Goal: Transaction & Acquisition: Subscribe to service/newsletter

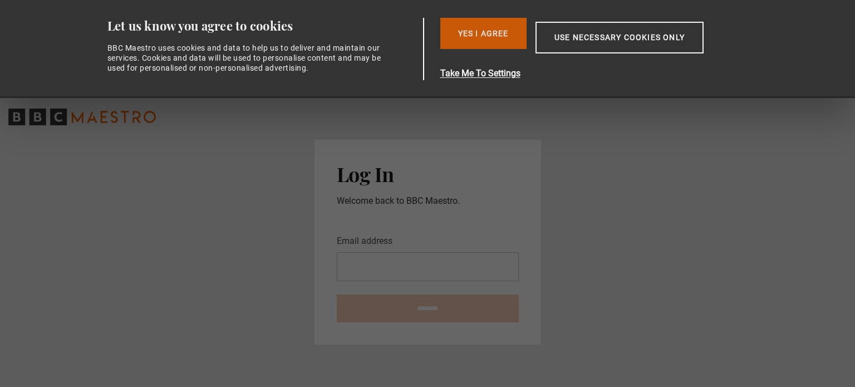
click at [491, 29] on button "Yes I Agree" at bounding box center [484, 33] width 86 height 31
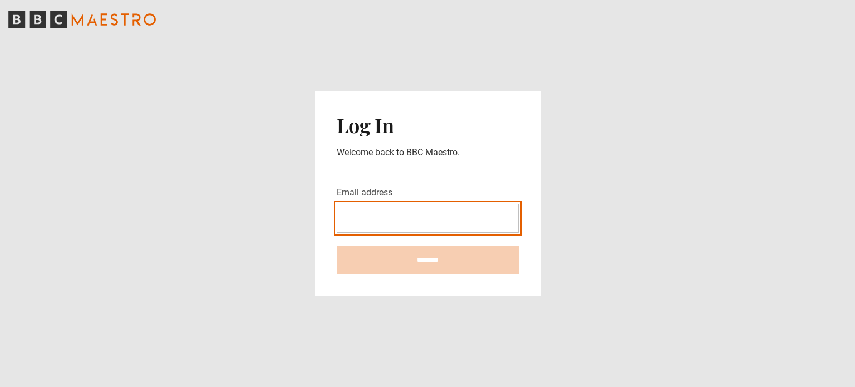
click at [395, 213] on input "Email address" at bounding box center [428, 218] width 182 height 29
type input "**********"
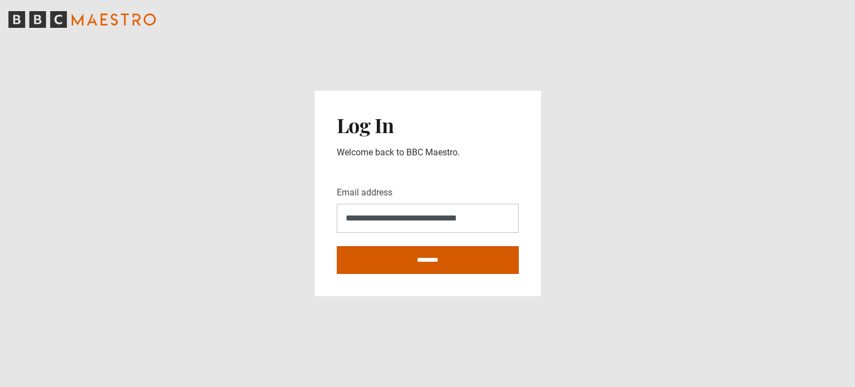
click at [407, 263] on input "********" at bounding box center [428, 260] width 182 height 28
type input "**********"
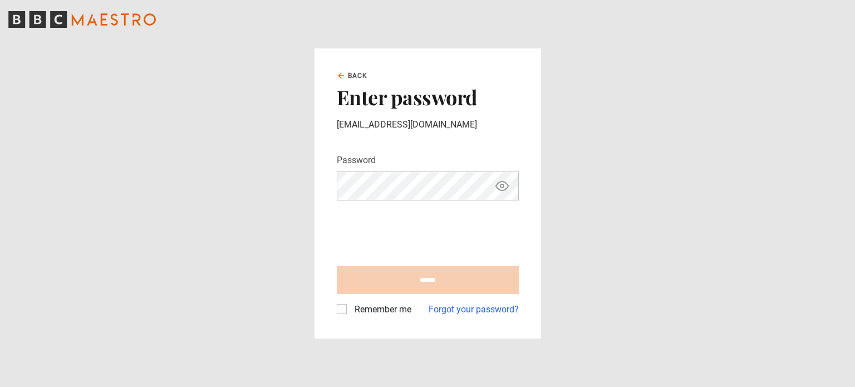
click at [381, 209] on iframe at bounding box center [421, 230] width 169 height 43
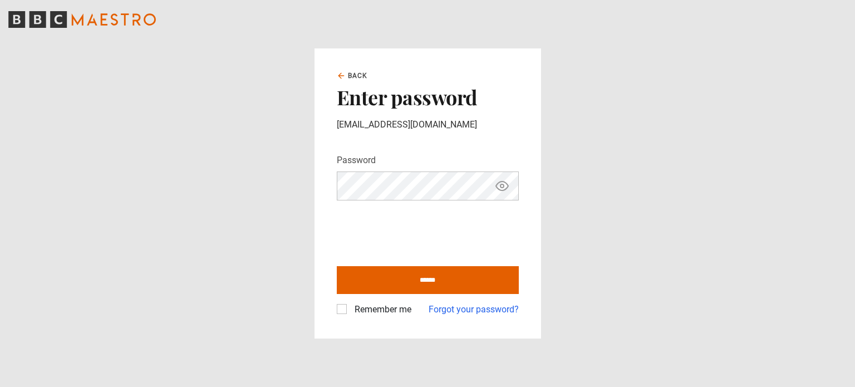
click at [499, 189] on icon "Show password" at bounding box center [502, 185] width 13 height 13
click at [420, 281] on input "******" at bounding box center [428, 280] width 182 height 28
type input "**********"
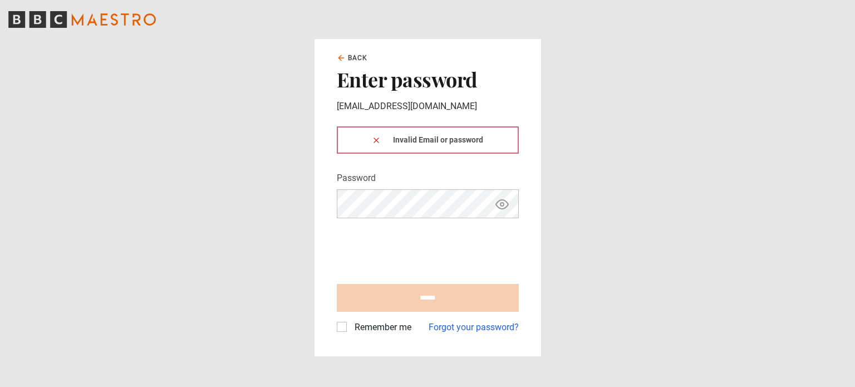
click at [545, 254] on main "Back Enter password [EMAIL_ADDRESS][DOMAIN_NAME] Invalid Email or password Pass…" at bounding box center [427, 193] width 855 height 387
click at [477, 331] on link "Forgot your password?" at bounding box center [474, 327] width 90 height 13
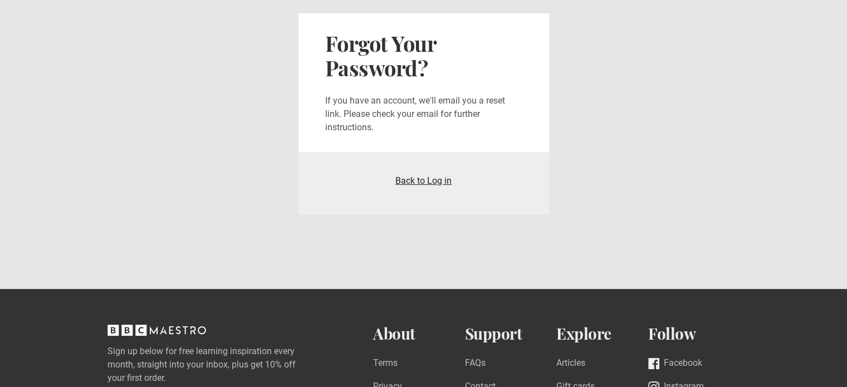
click at [415, 183] on link "Back to Log in" at bounding box center [423, 180] width 56 height 11
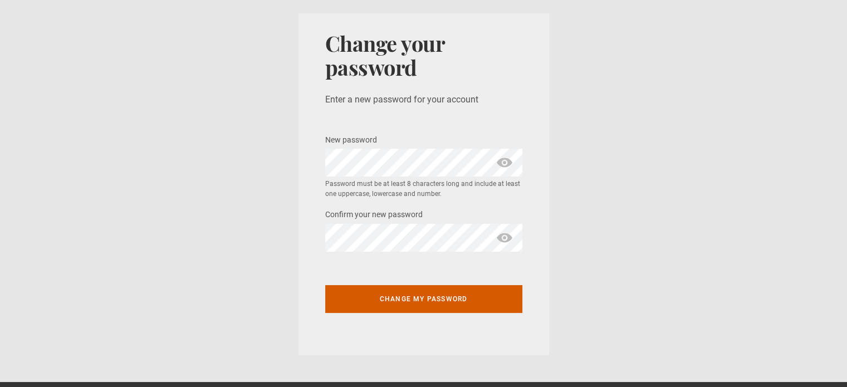
click at [423, 295] on button "Change my password" at bounding box center [423, 299] width 197 height 28
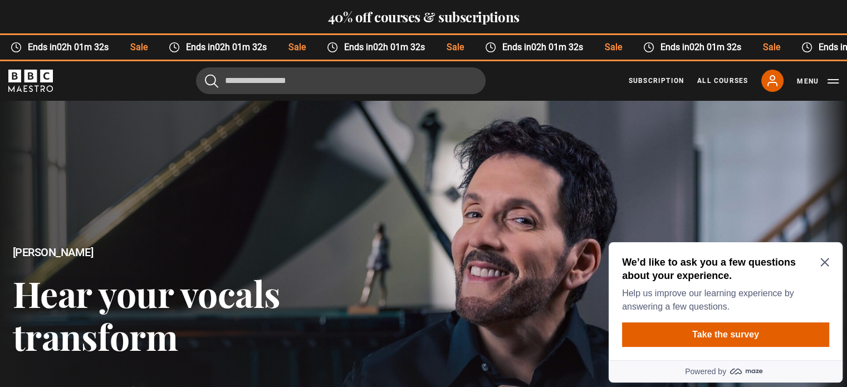
click at [827, 260] on icon "Close Maze Prompt" at bounding box center [824, 262] width 8 height 8
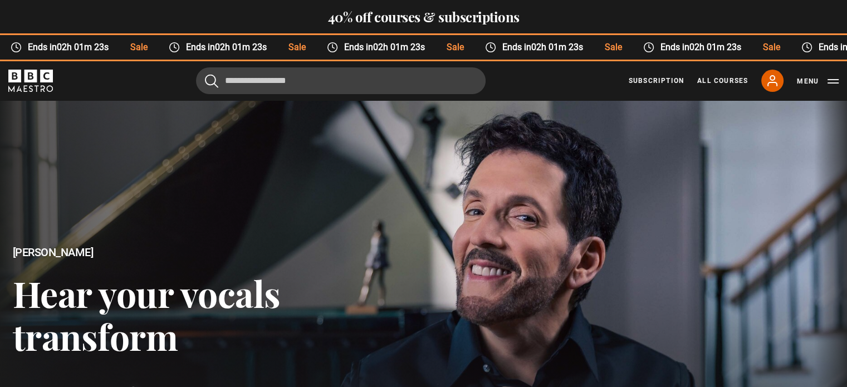
click at [666, 130] on div at bounding box center [423, 323] width 868 height 457
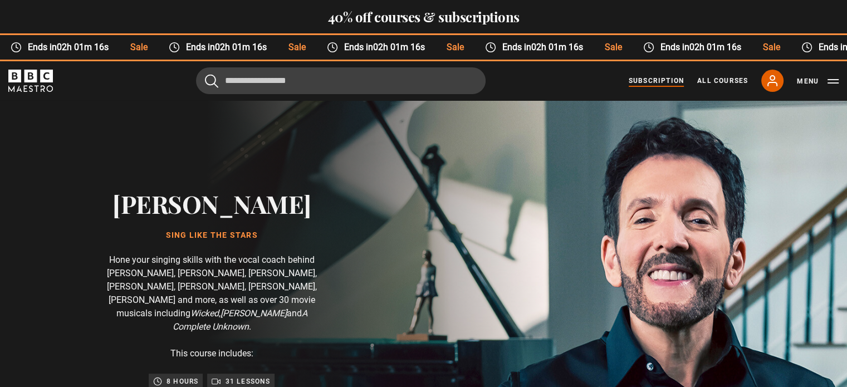
click at [668, 79] on link "Subscription" at bounding box center [656, 81] width 55 height 10
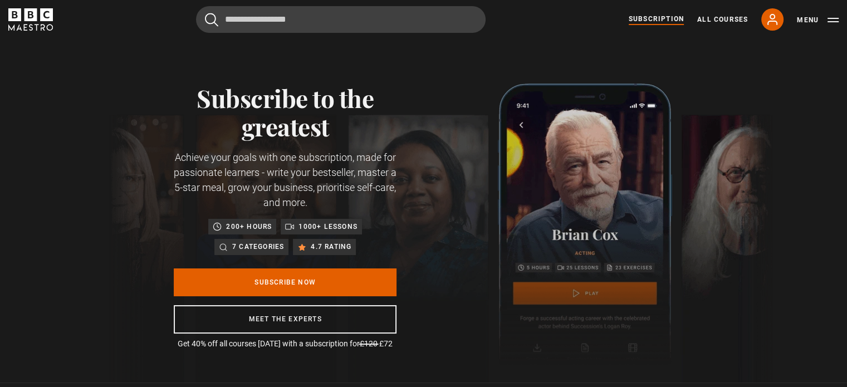
scroll to position [0, 437]
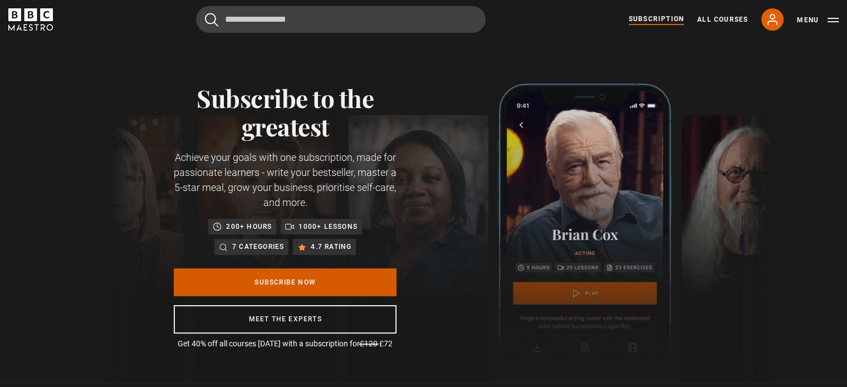
click at [267, 294] on link "Subscribe Now" at bounding box center [285, 282] width 223 height 28
click at [283, 280] on link "Subscribe Now" at bounding box center [285, 282] width 223 height 28
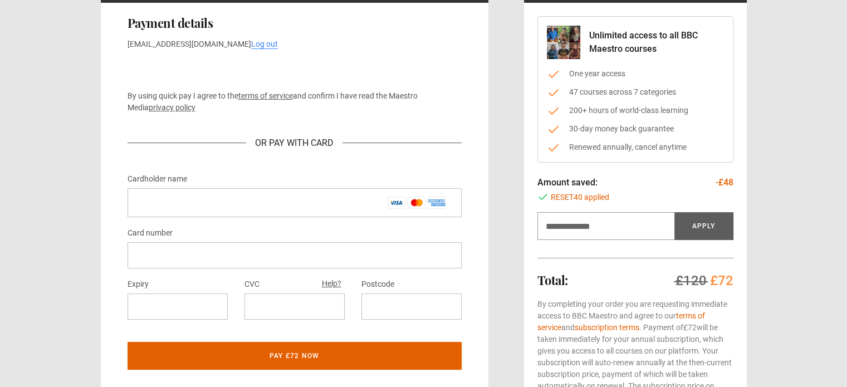
scroll to position [136, 0]
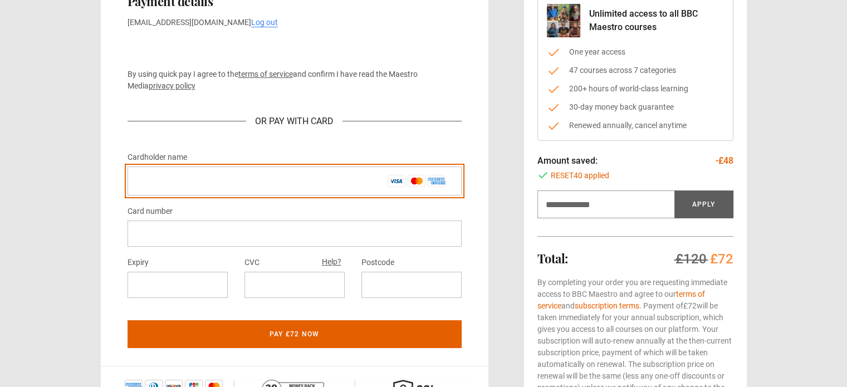
click at [214, 171] on input "Cardholder name *" at bounding box center [295, 181] width 334 height 29
type input "********"
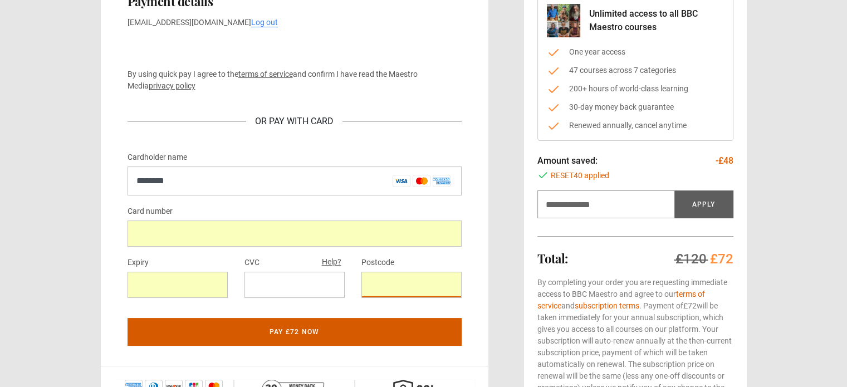
click at [334, 334] on button "Pay £72 now" at bounding box center [295, 332] width 334 height 28
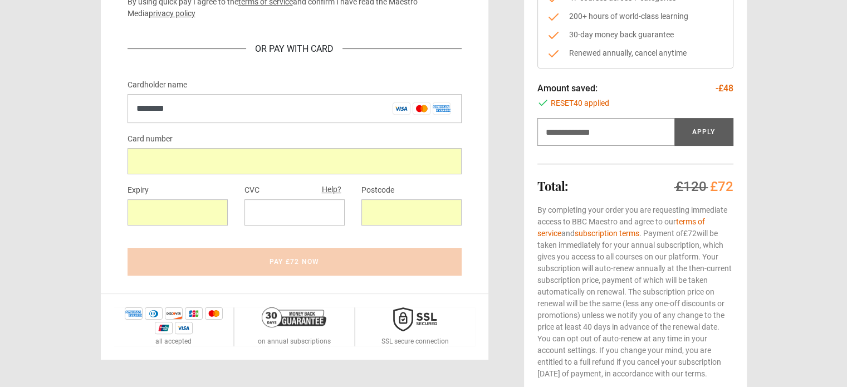
scroll to position [209, 0]
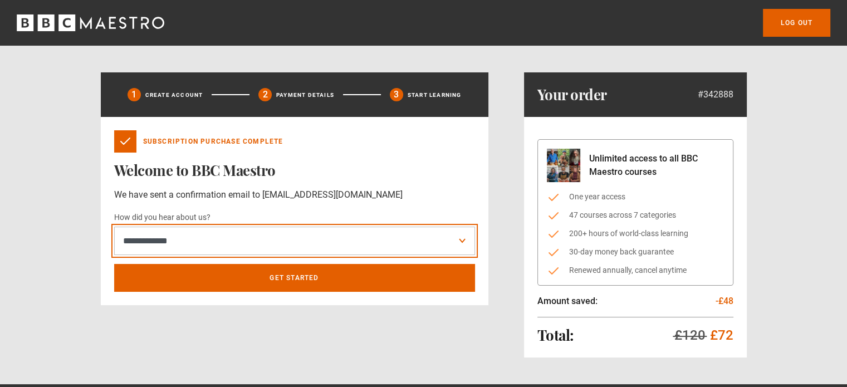
click at [448, 238] on select "**********" at bounding box center [294, 241] width 361 height 29
select select "******"
click at [114, 227] on select "**********" at bounding box center [294, 241] width 361 height 29
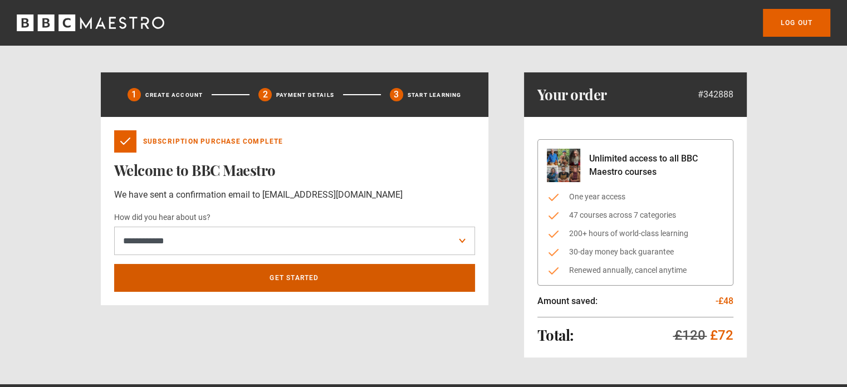
click at [305, 274] on link "Get Started" at bounding box center [294, 278] width 361 height 28
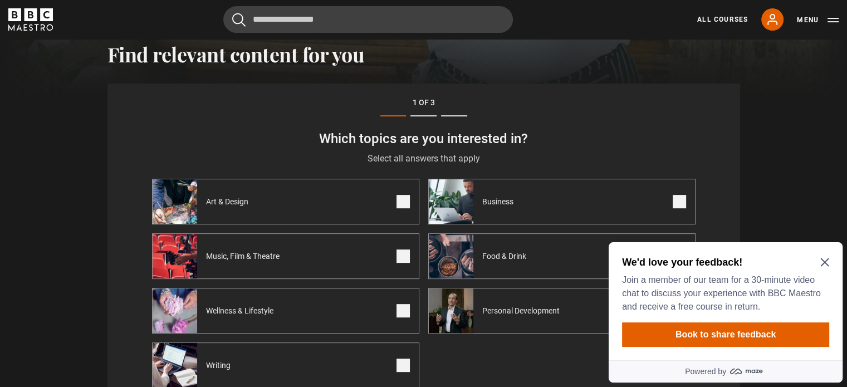
click at [824, 262] on icon "Close Maze Prompt" at bounding box center [824, 262] width 8 height 8
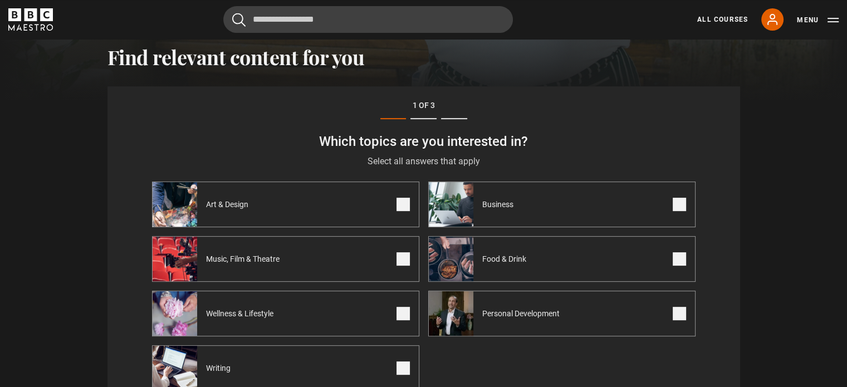
scroll to position [414, 0]
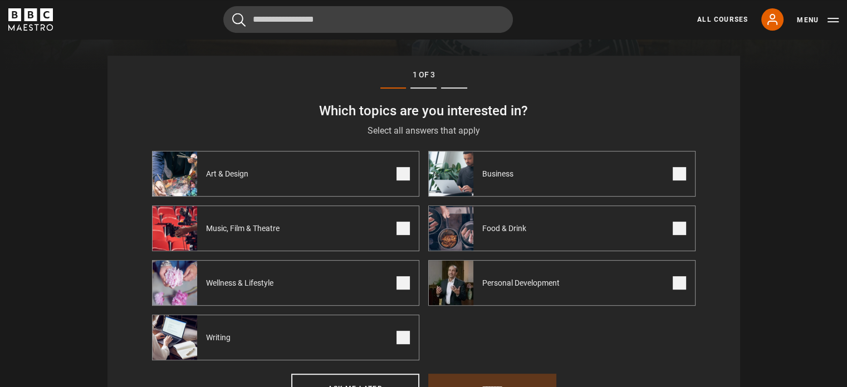
click at [407, 175] on span at bounding box center [403, 173] width 13 height 13
click at [406, 221] on label "Music, Film & Theatre" at bounding box center [285, 229] width 267 height 46
click at [404, 279] on span at bounding box center [403, 282] width 13 height 13
click at [404, 338] on span at bounding box center [403, 337] width 13 height 13
click at [681, 227] on span at bounding box center [679, 228] width 13 height 13
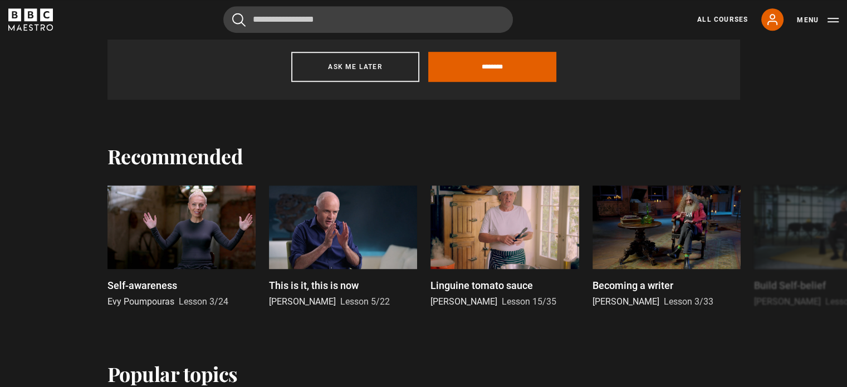
scroll to position [782, 0]
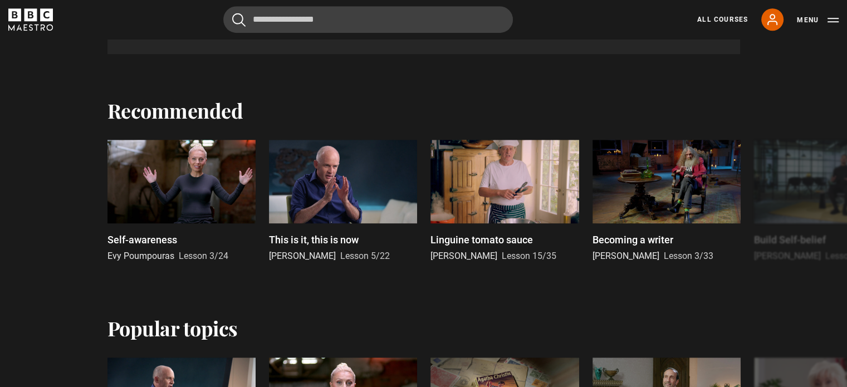
drag, startPoint x: 853, startPoint y: 122, endPoint x: 627, endPoint y: 74, distance: 231.3
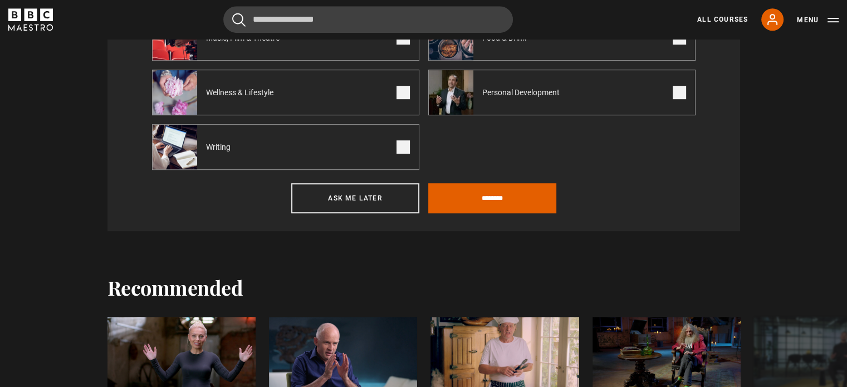
scroll to position [567, 0]
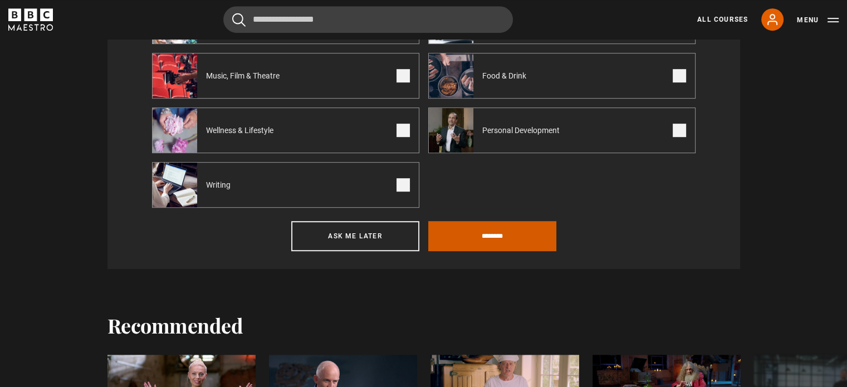
click at [488, 237] on input "********" at bounding box center [492, 236] width 128 height 30
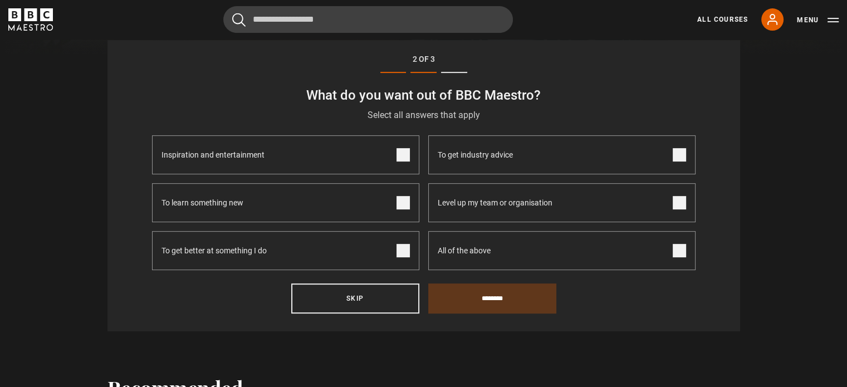
scroll to position [387, 0]
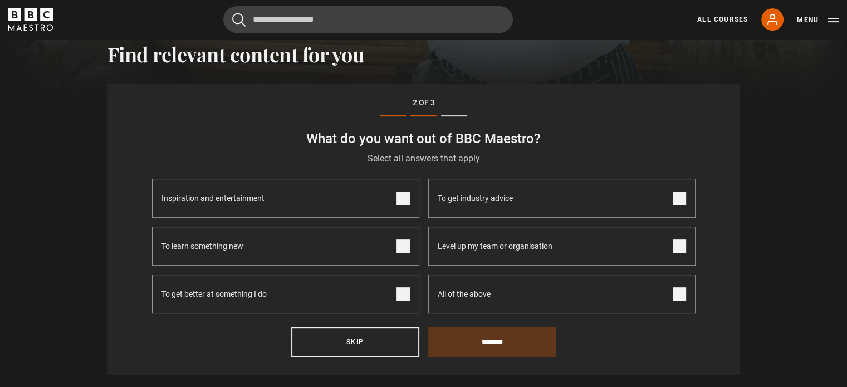
click at [408, 246] on span at bounding box center [403, 245] width 13 height 13
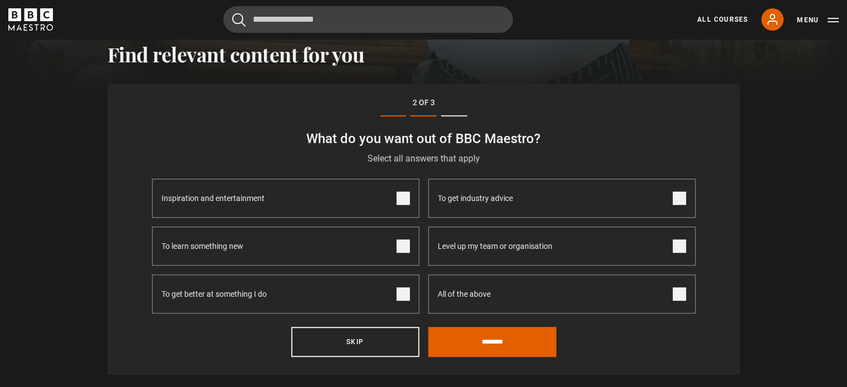
click at [403, 286] on label "To get better at something I do" at bounding box center [285, 294] width 267 height 39
click at [399, 199] on span at bounding box center [403, 198] width 13 height 13
click at [490, 346] on input "********" at bounding box center [492, 342] width 128 height 30
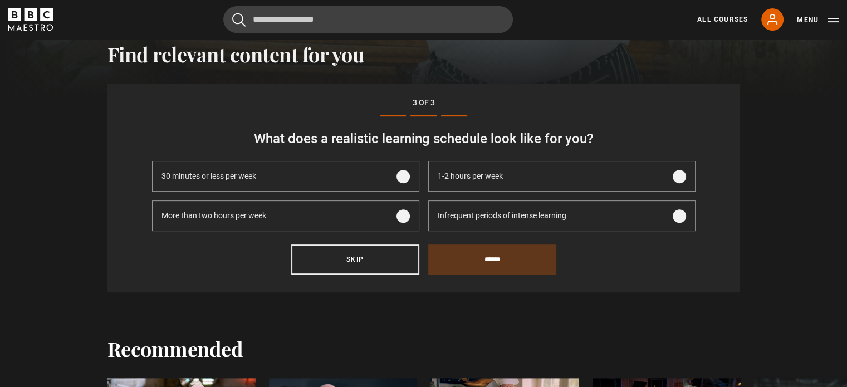
click at [403, 213] on span at bounding box center [403, 215] width 13 height 13
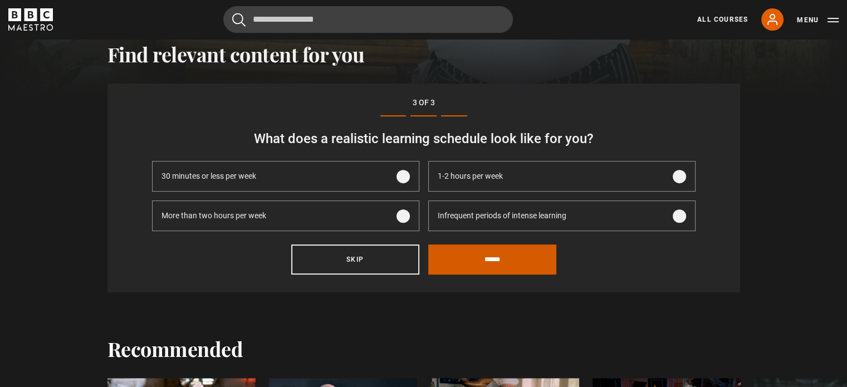
click at [508, 262] on input "******" at bounding box center [492, 260] width 128 height 30
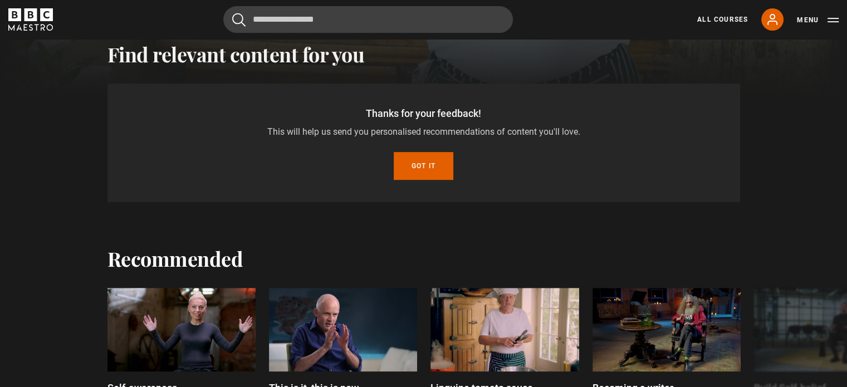
scroll to position [345, 0]
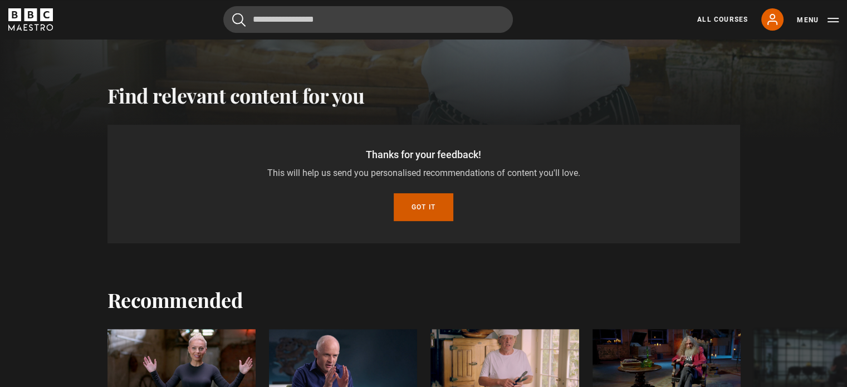
click at [422, 205] on button "Got it" at bounding box center [424, 207] width 60 height 28
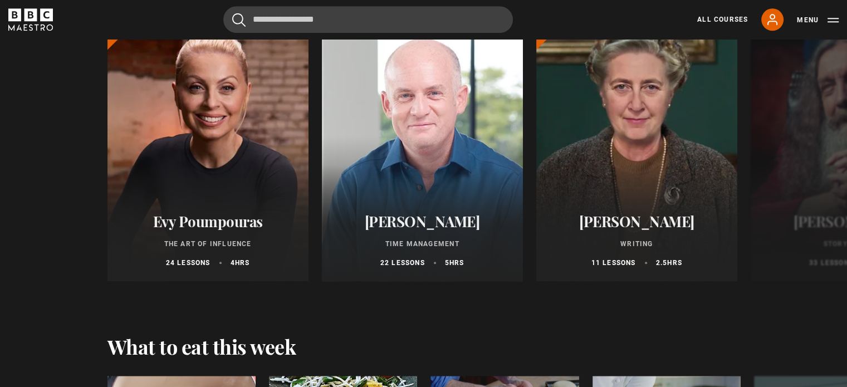
scroll to position [980, 0]
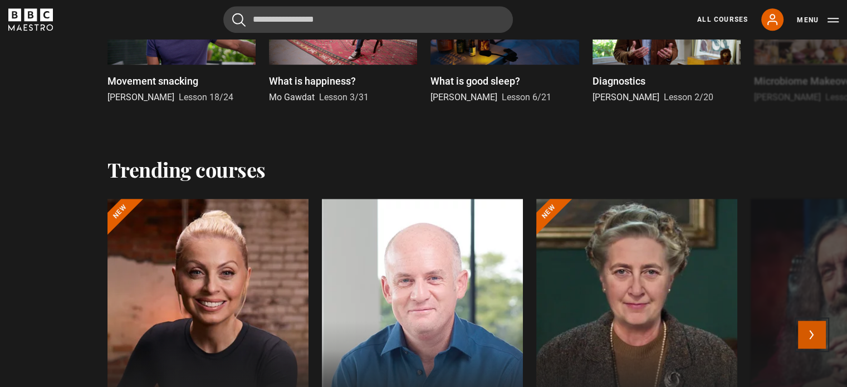
click at [815, 332] on button "Next" at bounding box center [812, 335] width 28 height 28
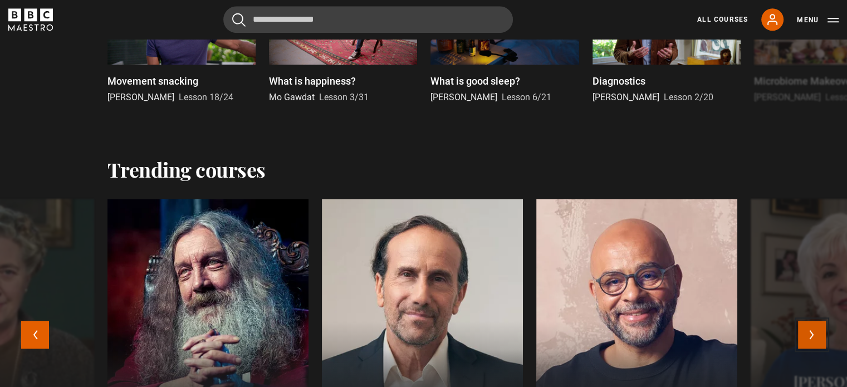
click at [815, 332] on button "Next" at bounding box center [812, 335] width 28 height 28
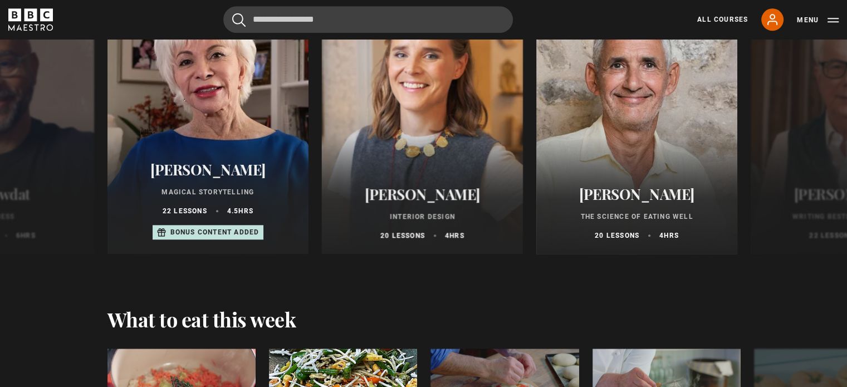
scroll to position [1186, 0]
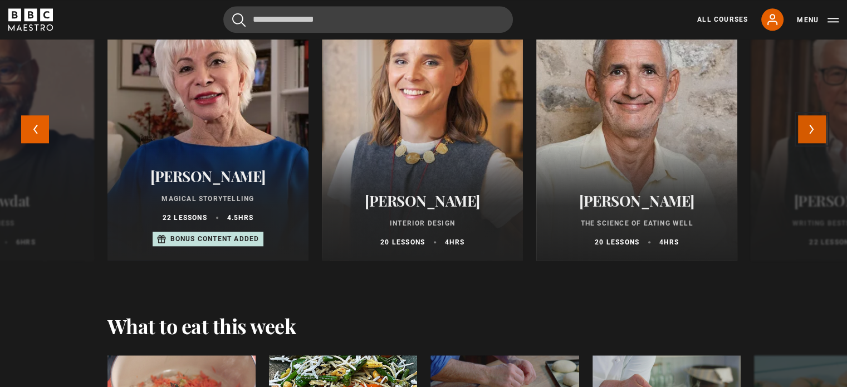
click at [818, 132] on button "Next" at bounding box center [812, 129] width 28 height 28
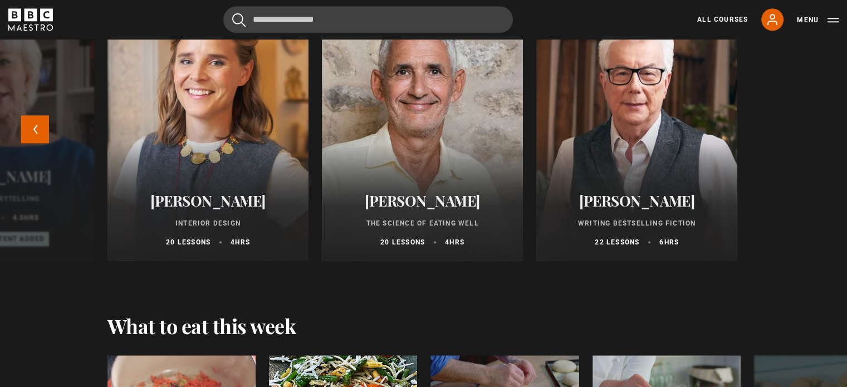
click at [818, 132] on div "Evy Poumpouras The Art of Influence 24 lessons 4 hrs New Oliver Burkeman Time M…" at bounding box center [423, 135] width 847 height 285
click at [805, 23] on button "Menu" at bounding box center [818, 19] width 42 height 11
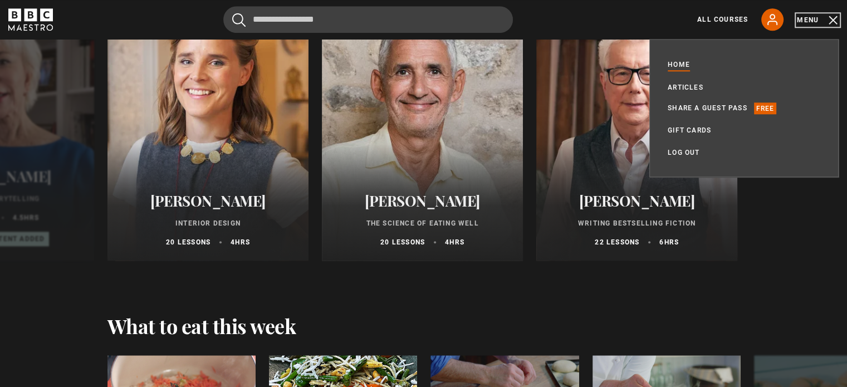
click at [805, 23] on button "Menu" at bounding box center [818, 19] width 42 height 11
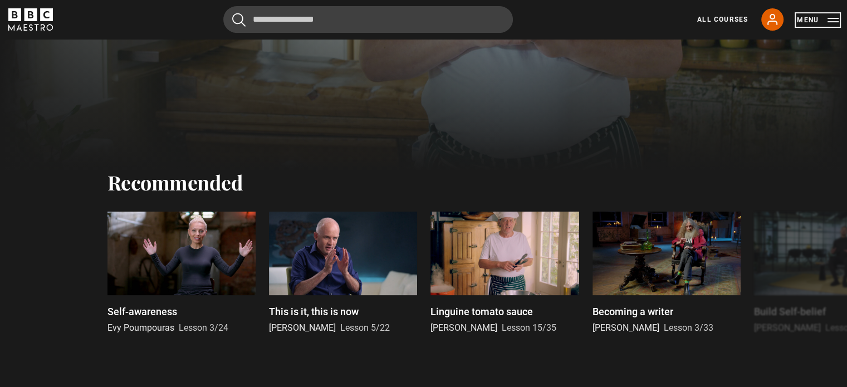
scroll to position [325, 0]
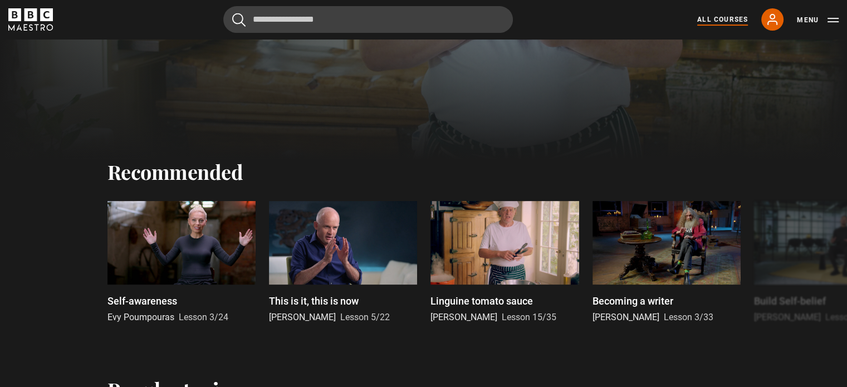
click at [731, 16] on link "All Courses" at bounding box center [722, 19] width 51 height 10
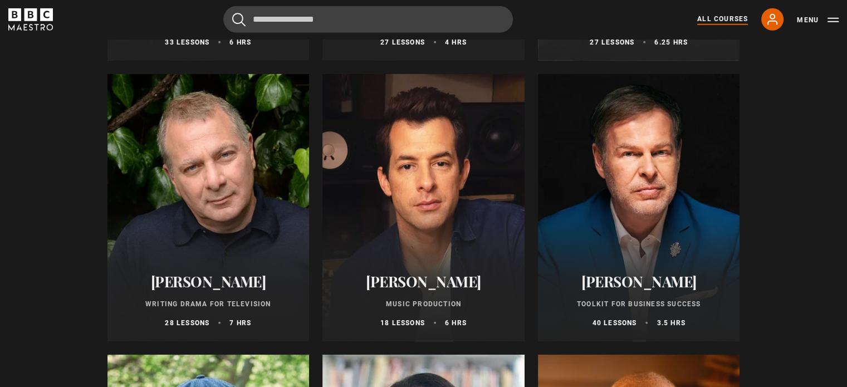
scroll to position [3197, 0]
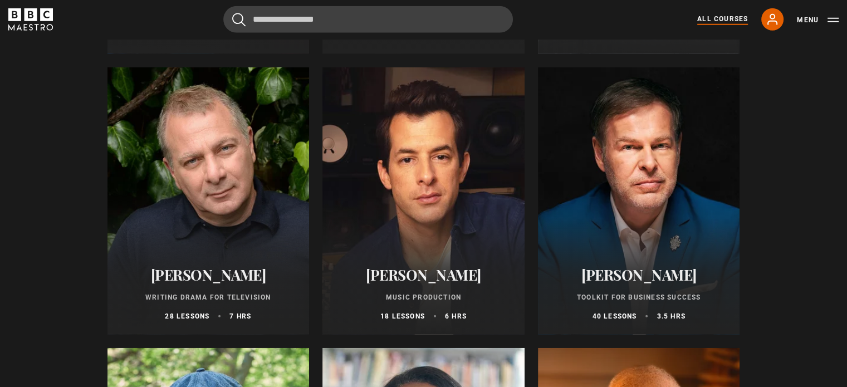
drag, startPoint x: 824, startPoint y: 238, endPoint x: 821, endPoint y: 251, distance: 13.1
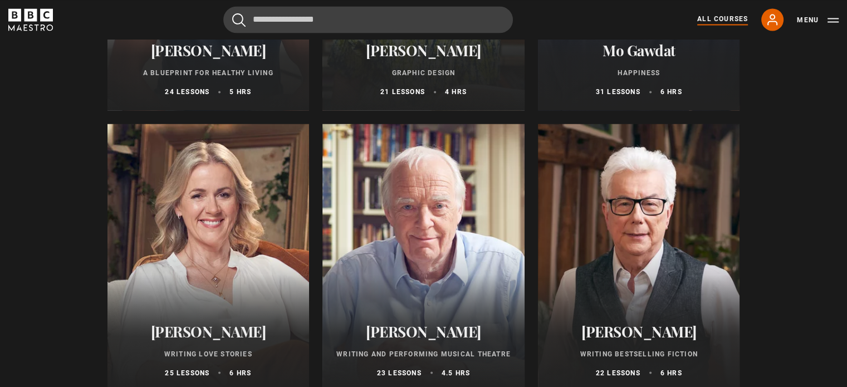
scroll to position [1911, 0]
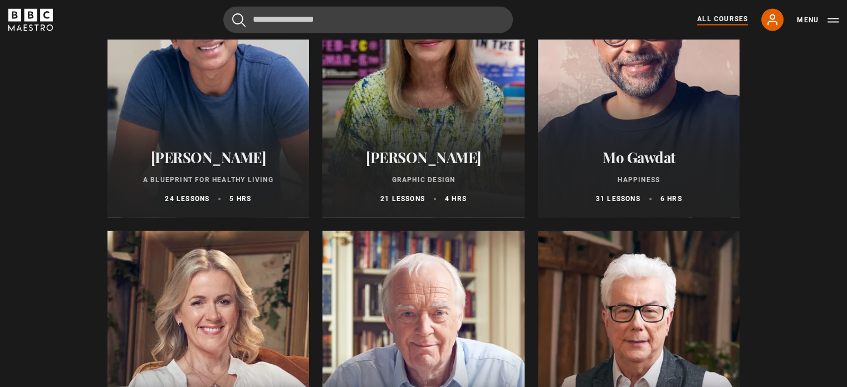
click at [268, 106] on div at bounding box center [208, 83] width 202 height 267
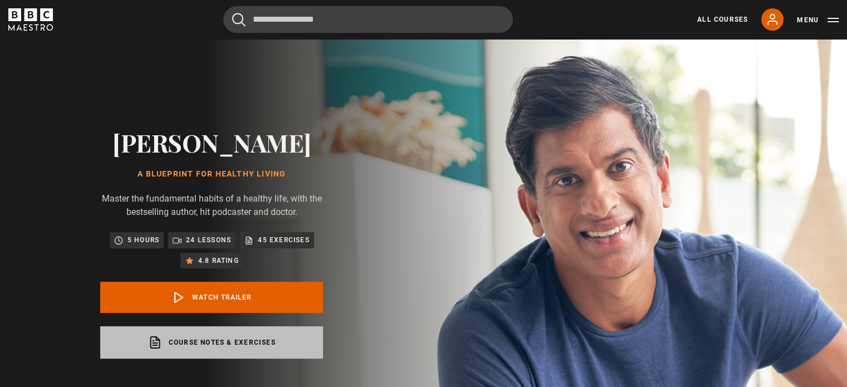
click at [216, 359] on link "Course notes & exercises opens in a new tab" at bounding box center [211, 342] width 223 height 32
